Goal: Information Seeking & Learning: Learn about a topic

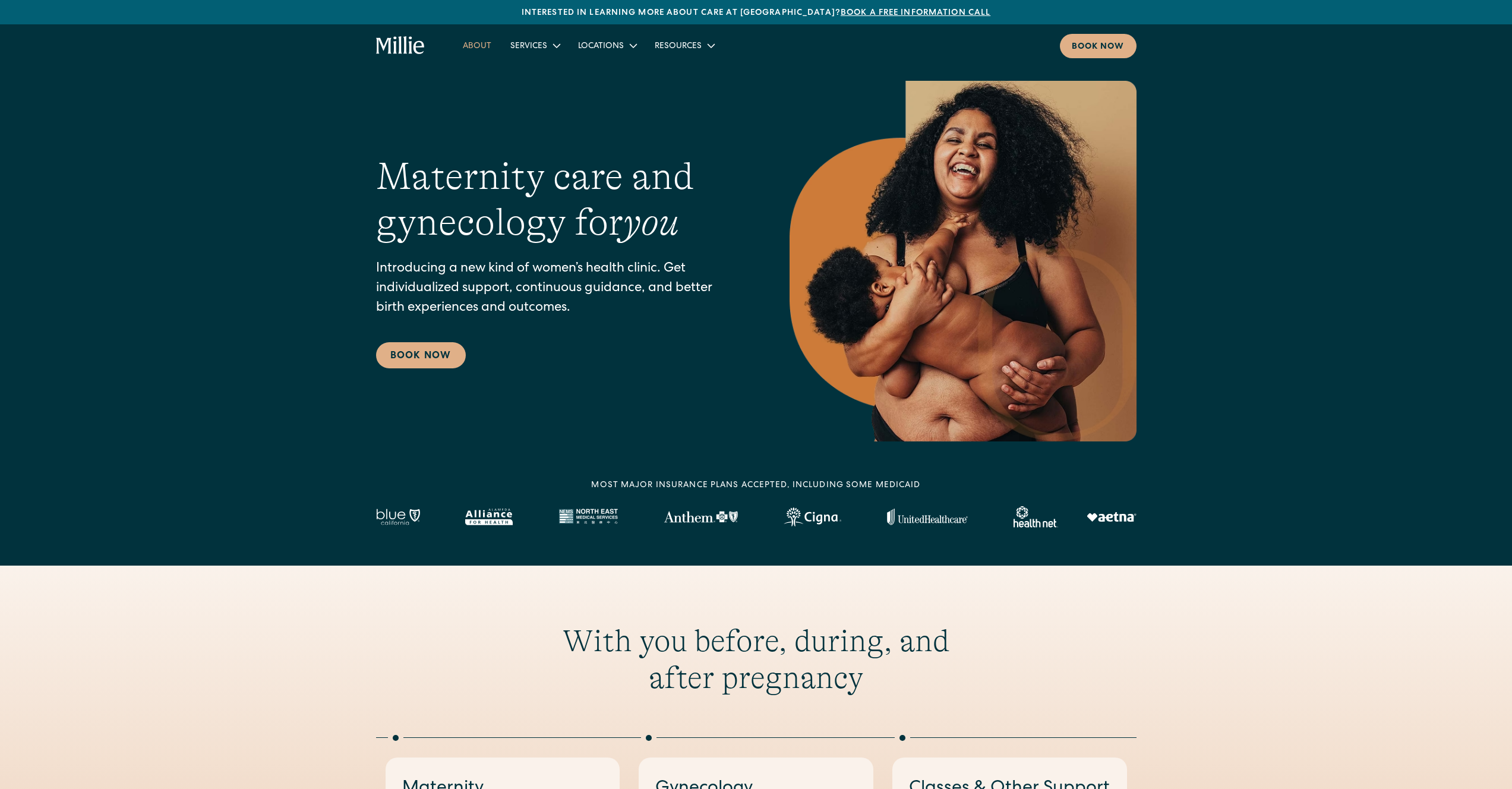
click at [482, 43] on link "About" at bounding box center [477, 46] width 48 height 20
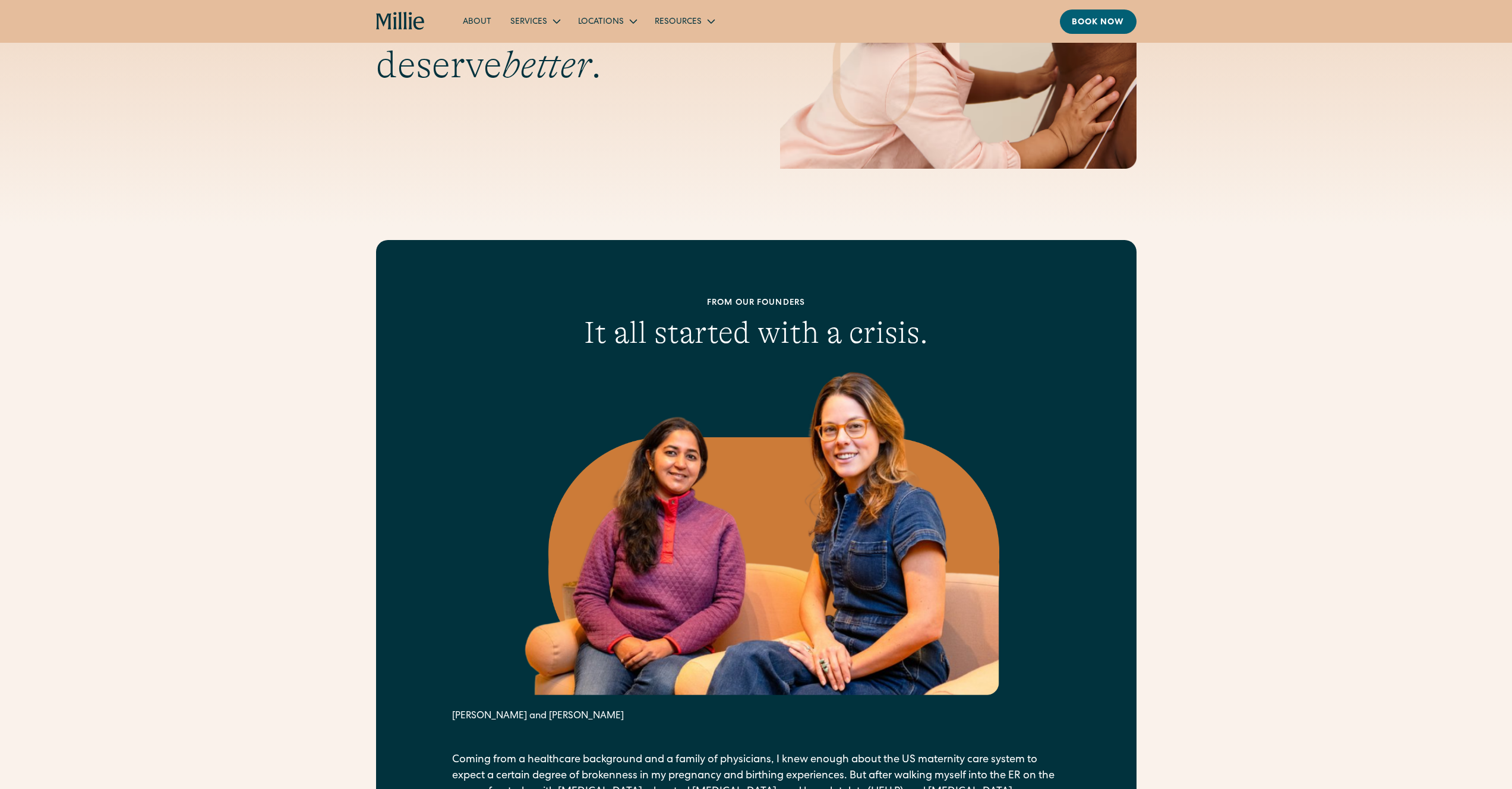
scroll to position [216, 0]
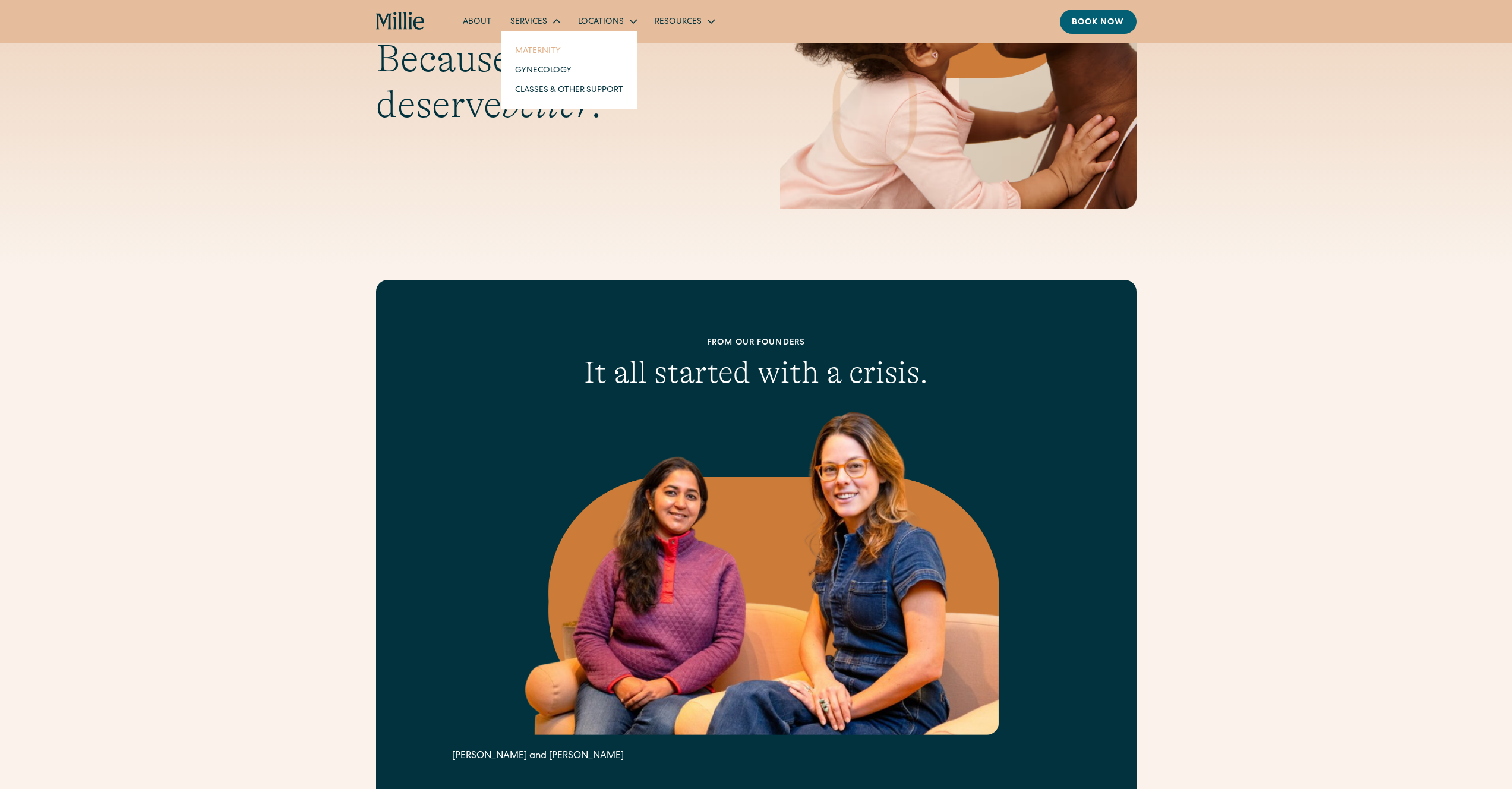
click at [543, 52] on link "Maternity" at bounding box center [569, 50] width 127 height 20
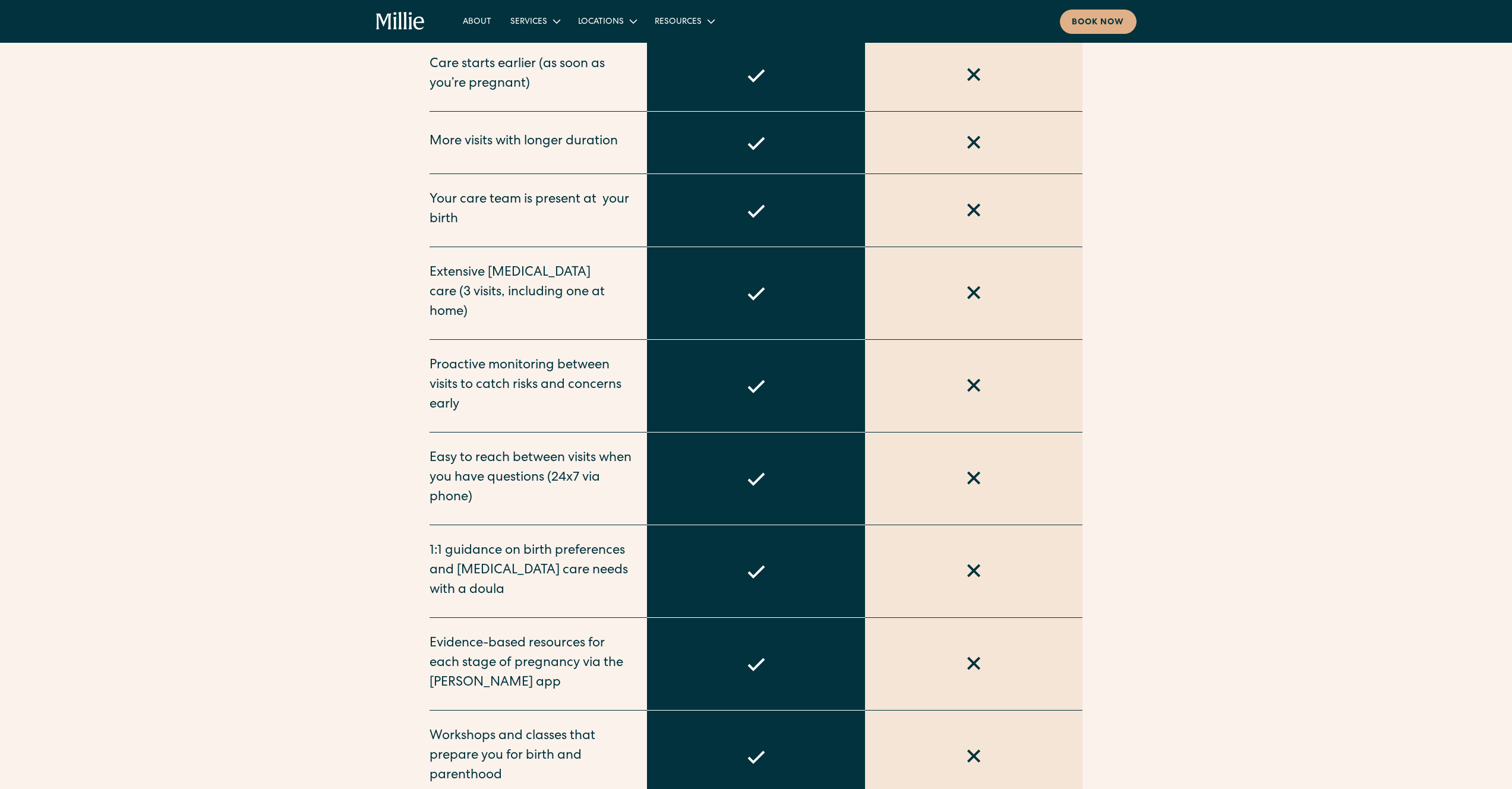
scroll to position [1112, 0]
